Goal: Go to known website: Access a specific website the user already knows

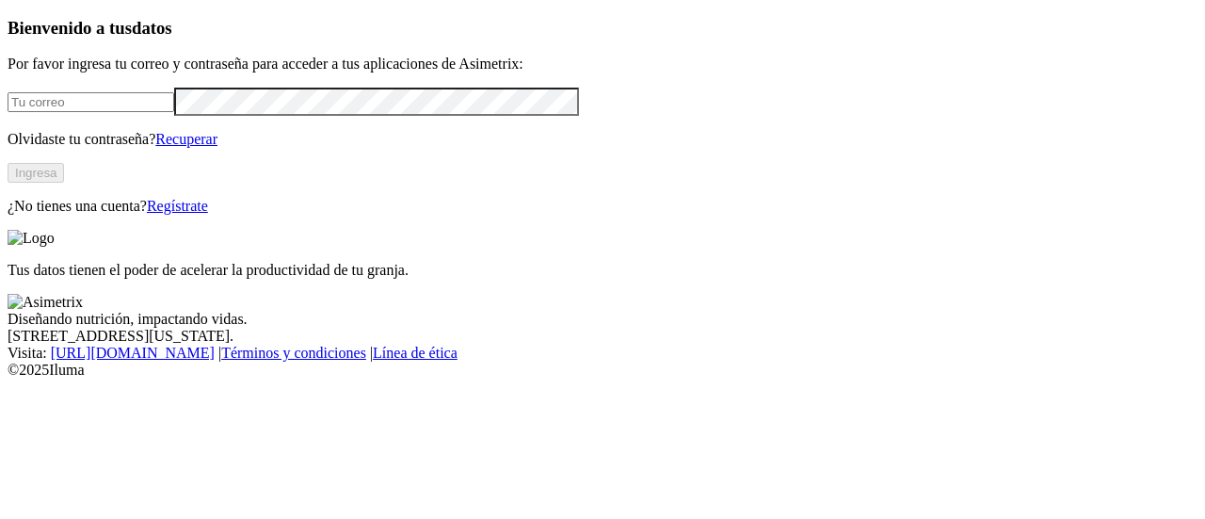
type input "[PERSON_NAME][EMAIL_ADDRESS][PERSON_NAME][DOMAIN_NAME]"
click at [64, 183] on button "Ingresa" at bounding box center [36, 173] width 57 height 20
